Goal: Information Seeking & Learning: Learn about a topic

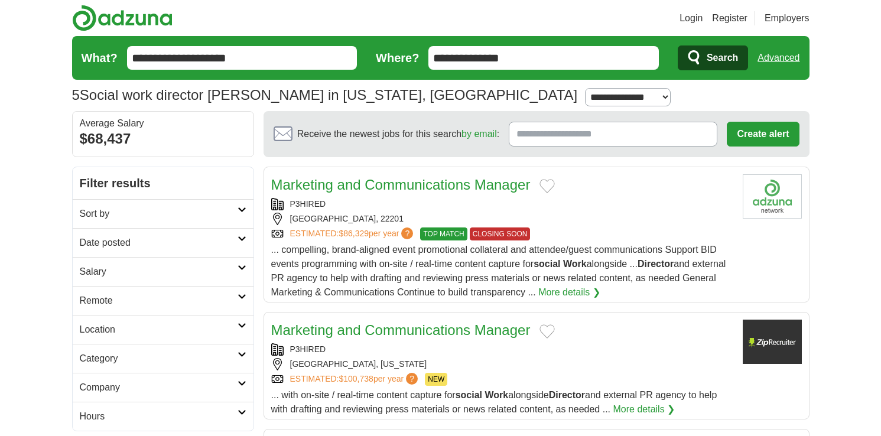
click at [712, 53] on span "Search" at bounding box center [722, 58] width 31 height 24
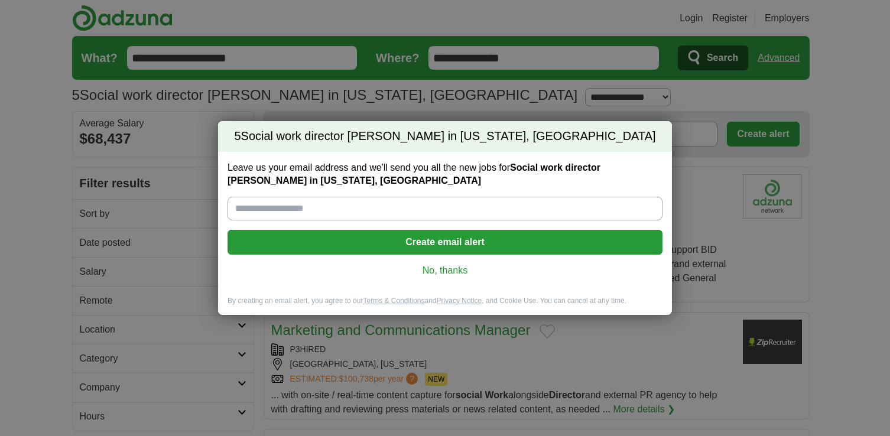
click at [447, 271] on link "No, thanks" at bounding box center [445, 270] width 416 height 13
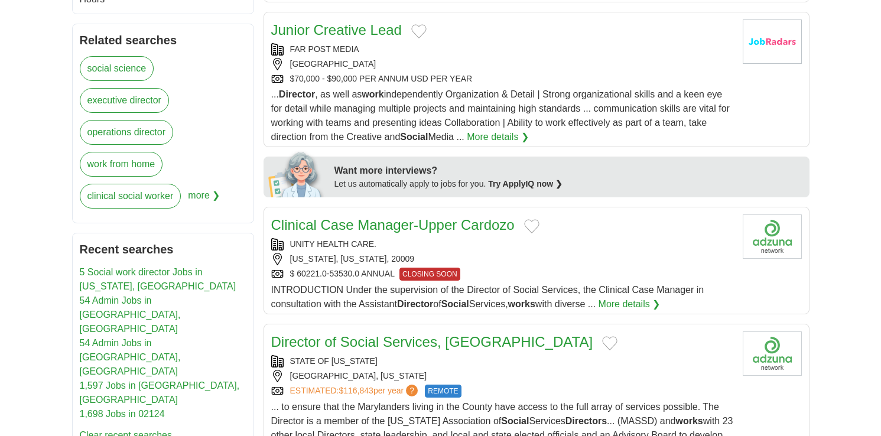
scroll to position [400, 0]
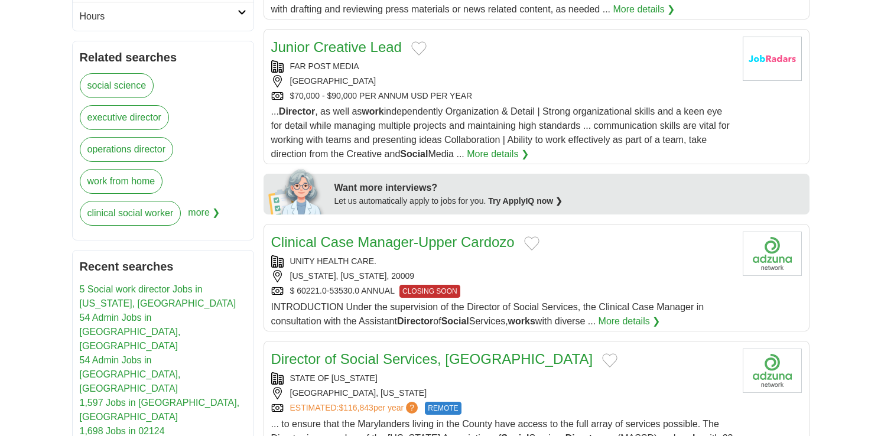
click at [431, 242] on link "Clinical Case Manager-Upper Cardozo" at bounding box center [392, 242] width 243 height 16
